Goal: Check status: Check status

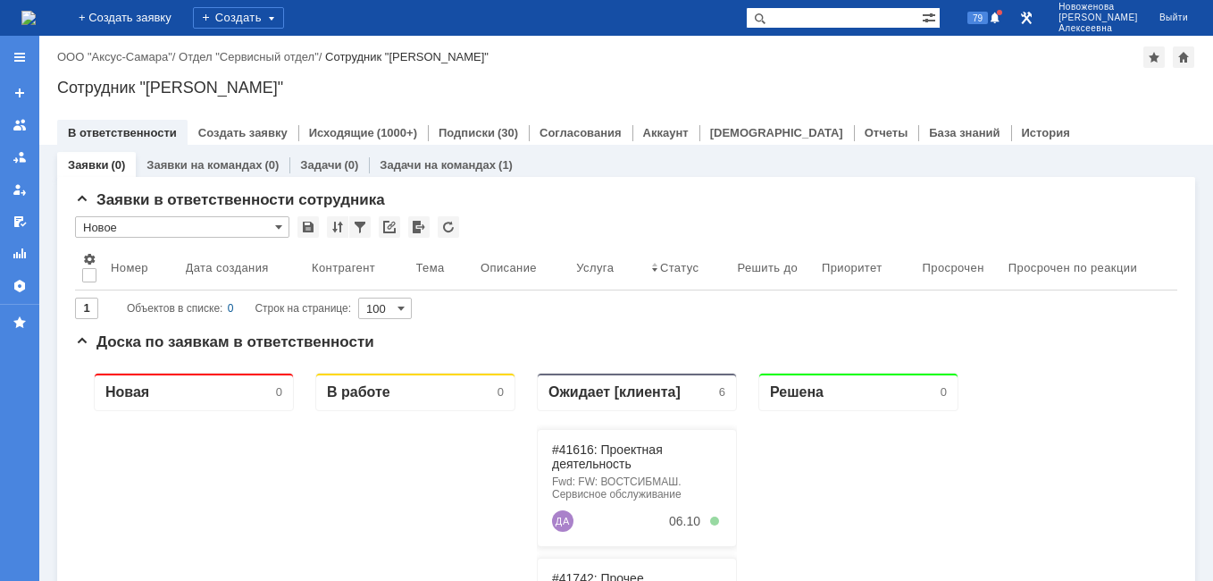
click at [826, 21] on input "text" at bounding box center [834, 17] width 176 height 21
paste input "29127"
type input "29127"
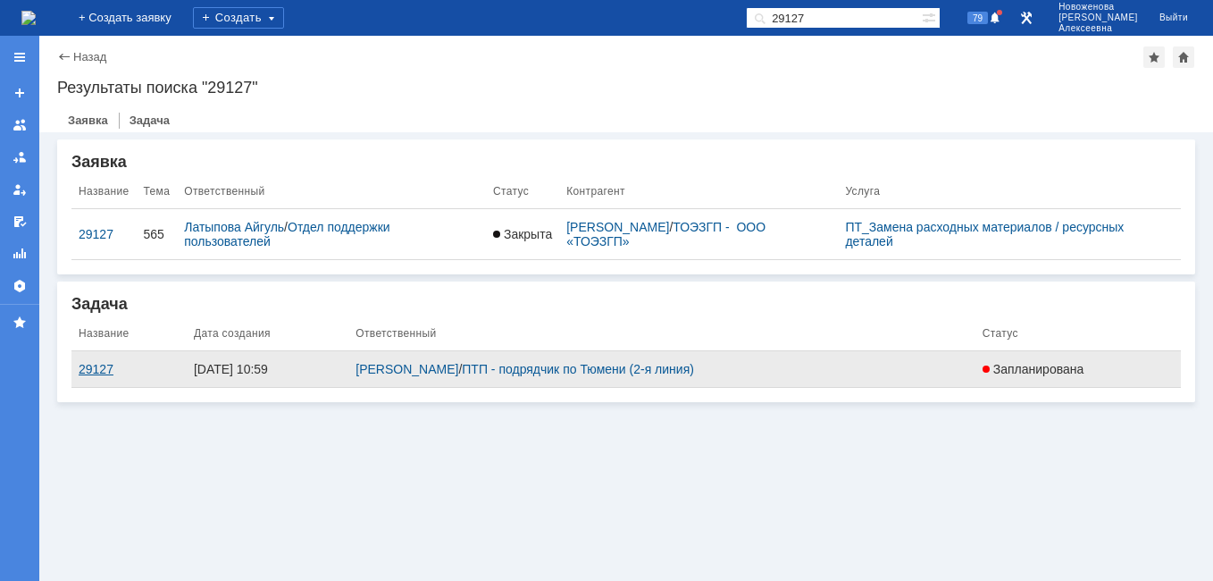
click at [96, 364] on div "29127" at bounding box center [129, 369] width 101 height 14
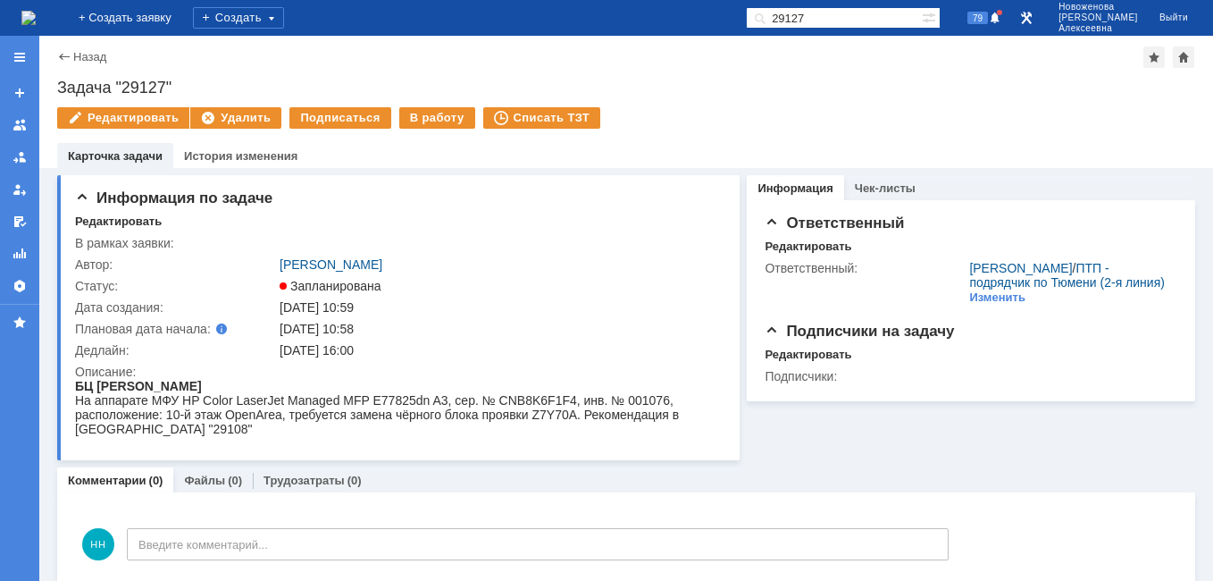
click at [36, 17] on img at bounding box center [28, 18] width 14 height 14
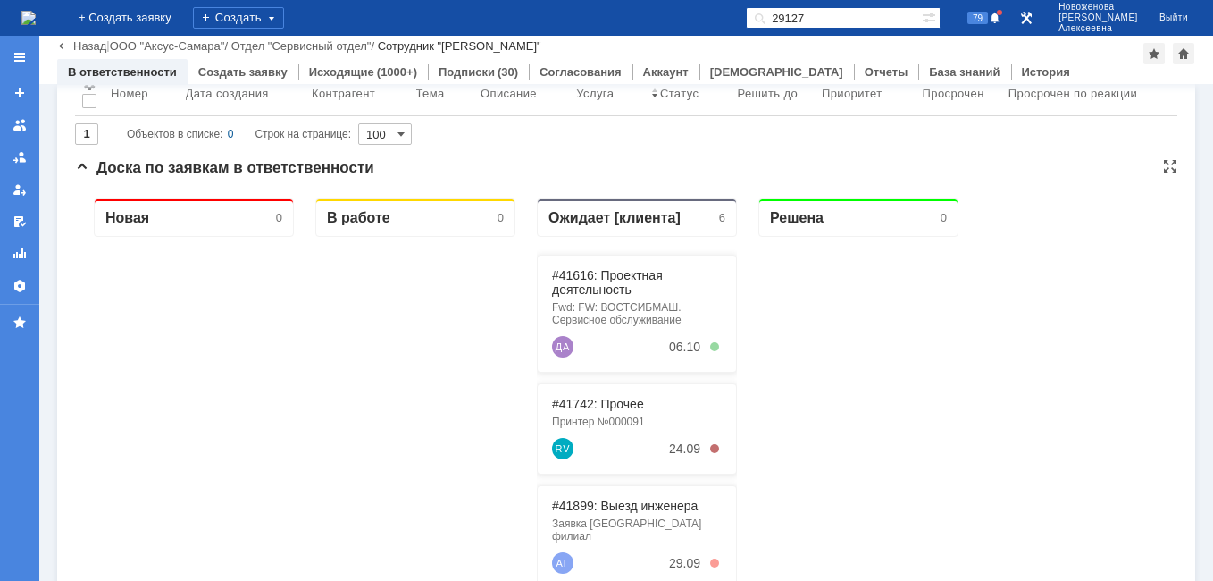
scroll to position [179, 0]
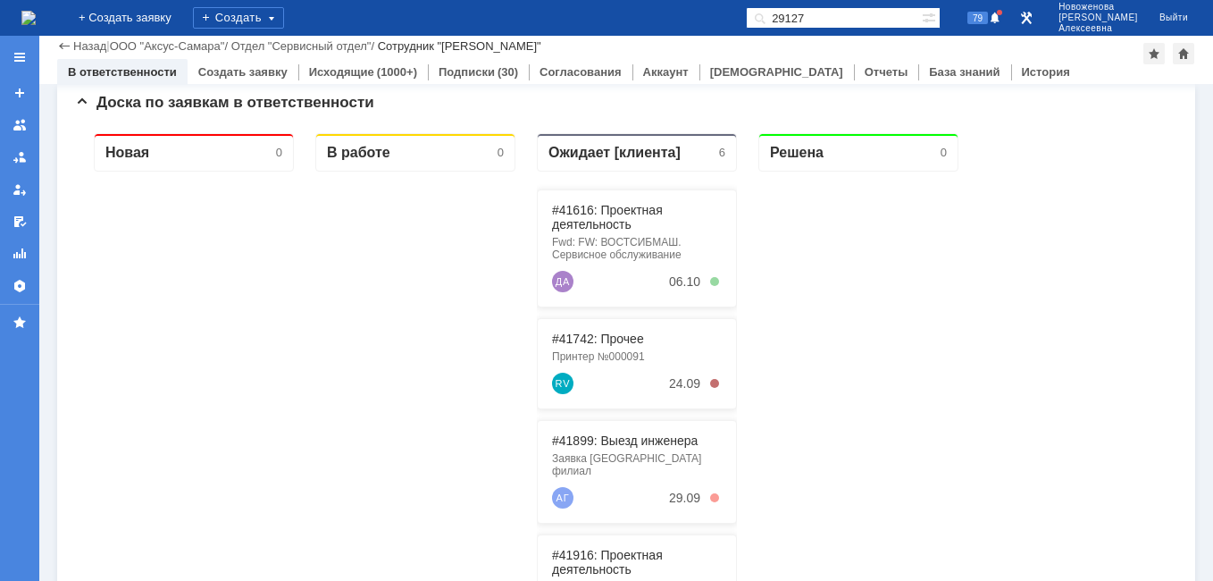
click at [875, 13] on input "29127" at bounding box center [834, 17] width 176 height 21
